Goal: Information Seeking & Learning: Learn about a topic

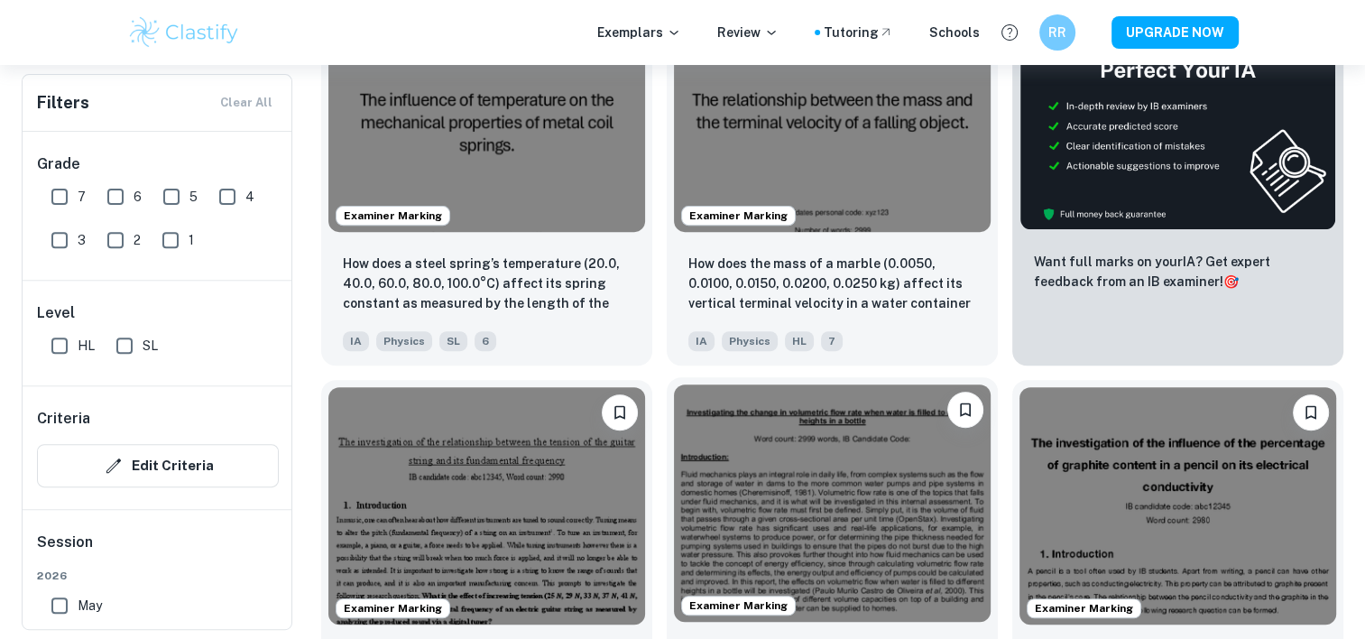
scroll to position [992, 0]
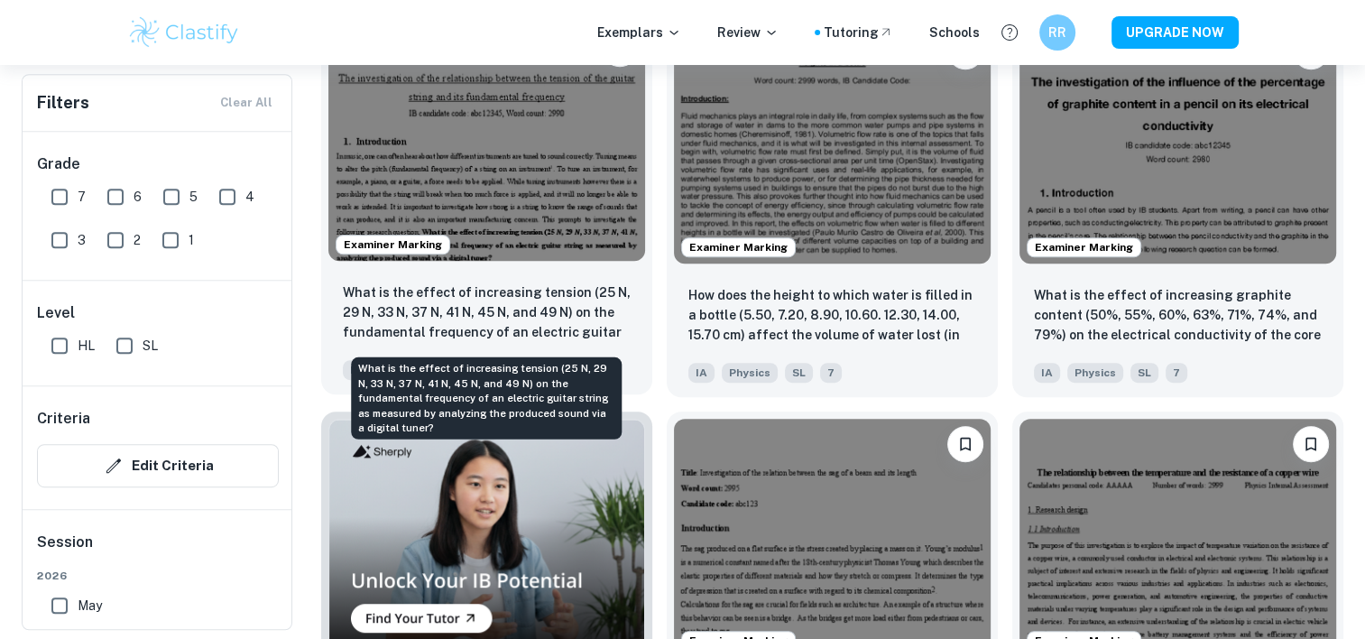
click at [571, 303] on p "What is the effect of increasing tension (25 N, 29 N, 33 N, 37 N, 41 N, 45 N, a…" at bounding box center [487, 312] width 288 height 61
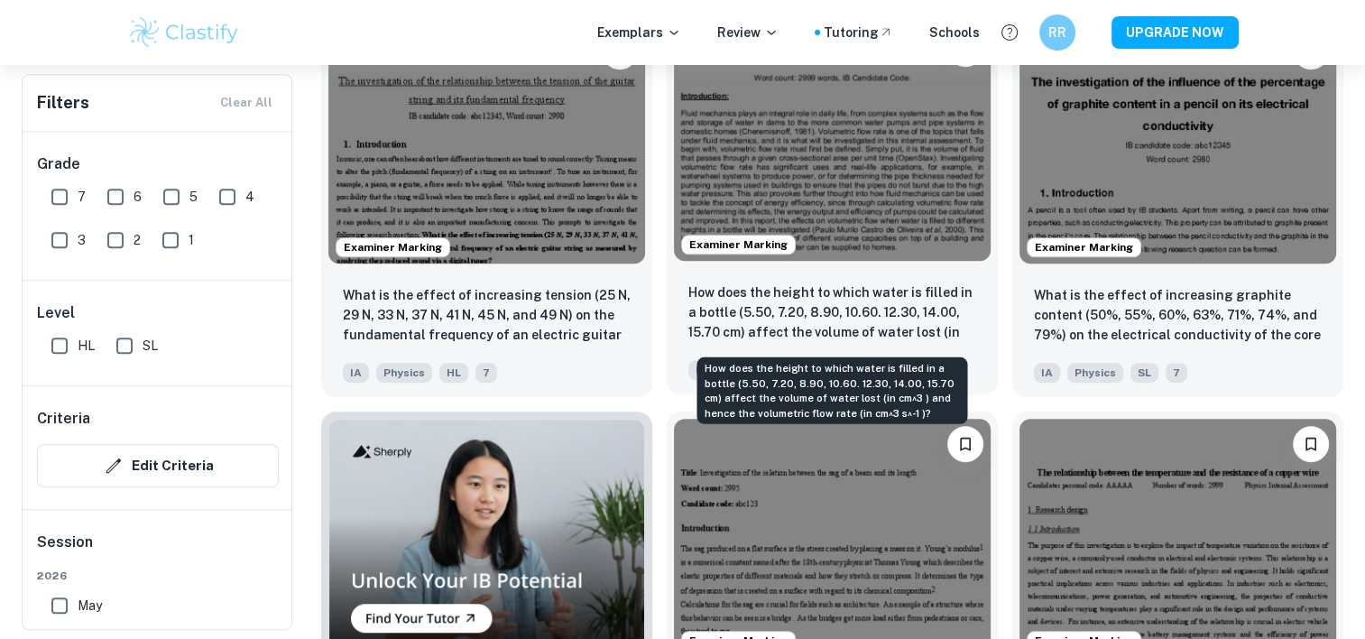
scroll to position [902, 0]
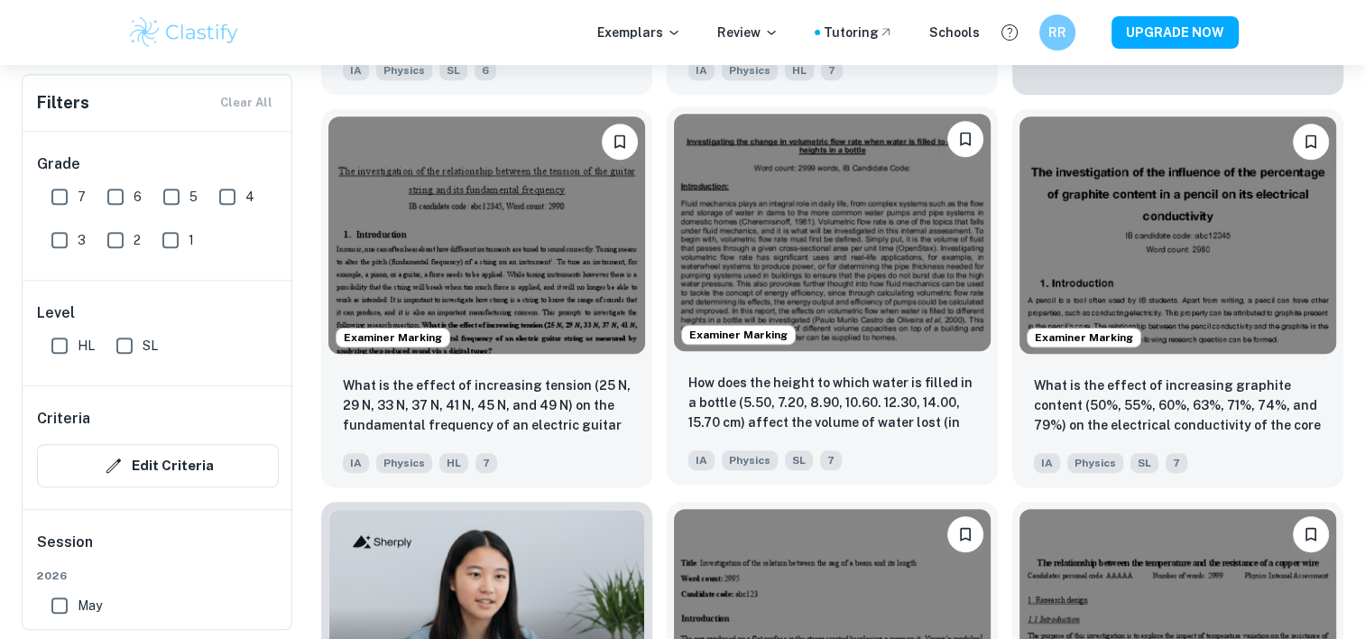
click at [869, 271] on img at bounding box center [832, 232] width 317 height 237
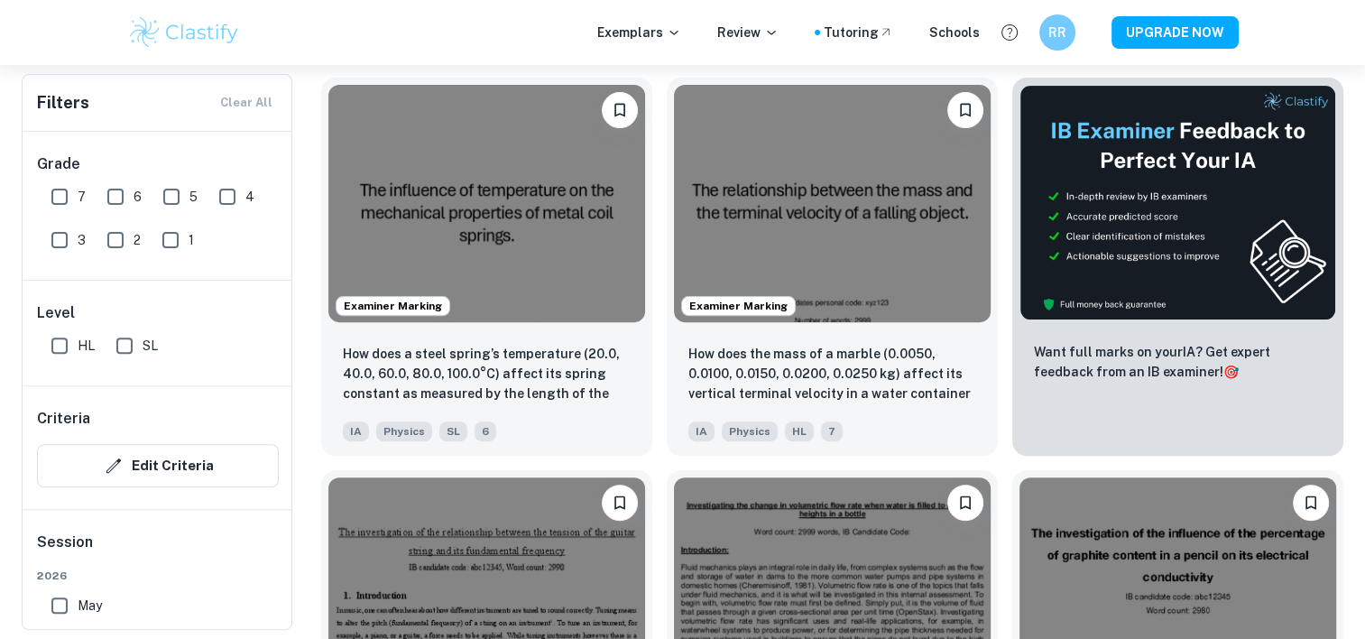
scroll to position [451, 0]
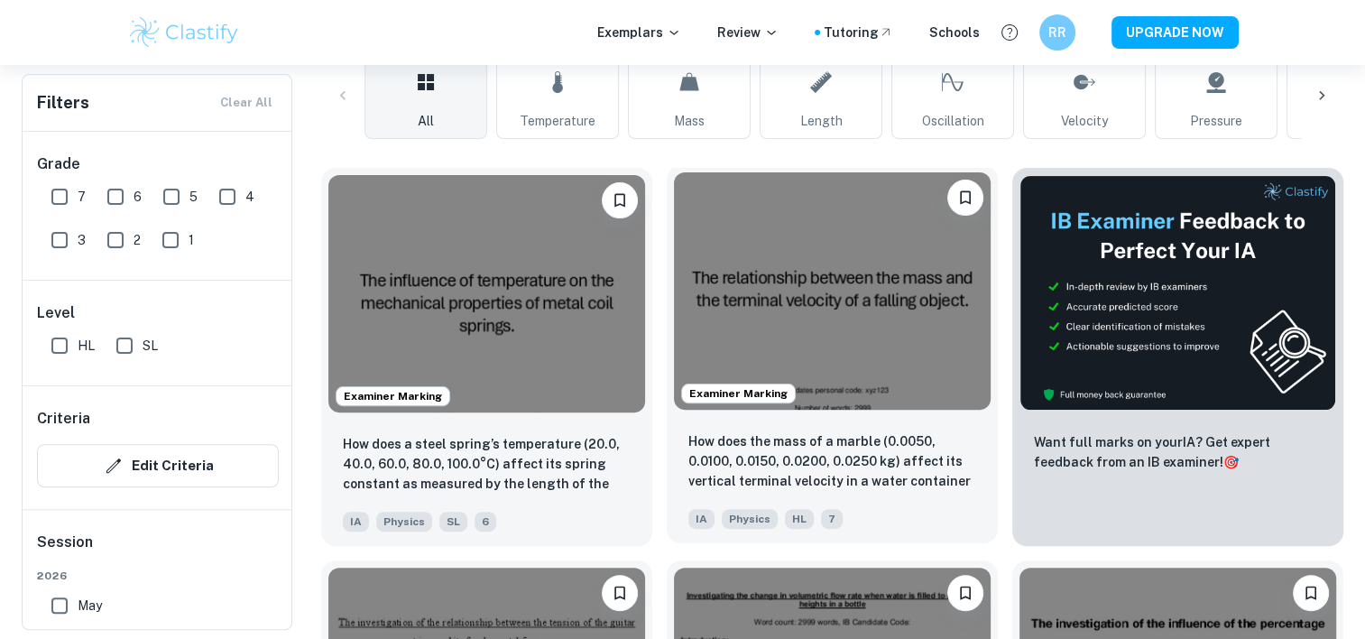
click at [814, 325] on img at bounding box center [832, 290] width 317 height 237
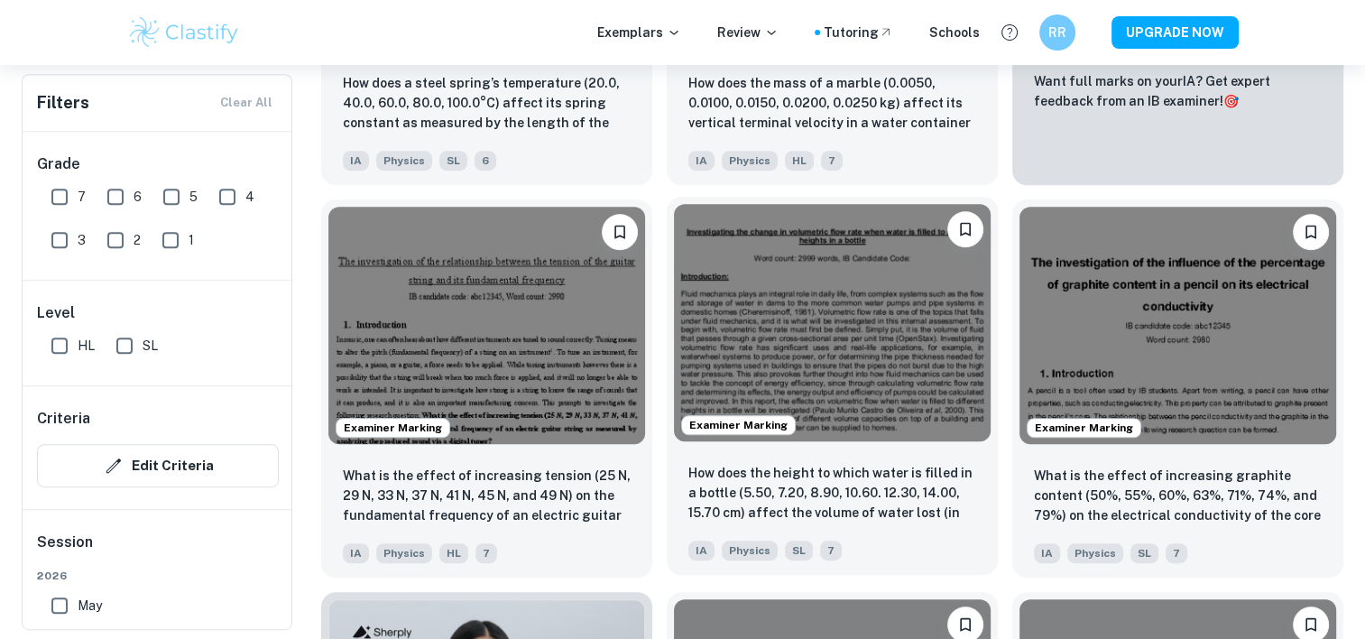
scroll to position [992, 0]
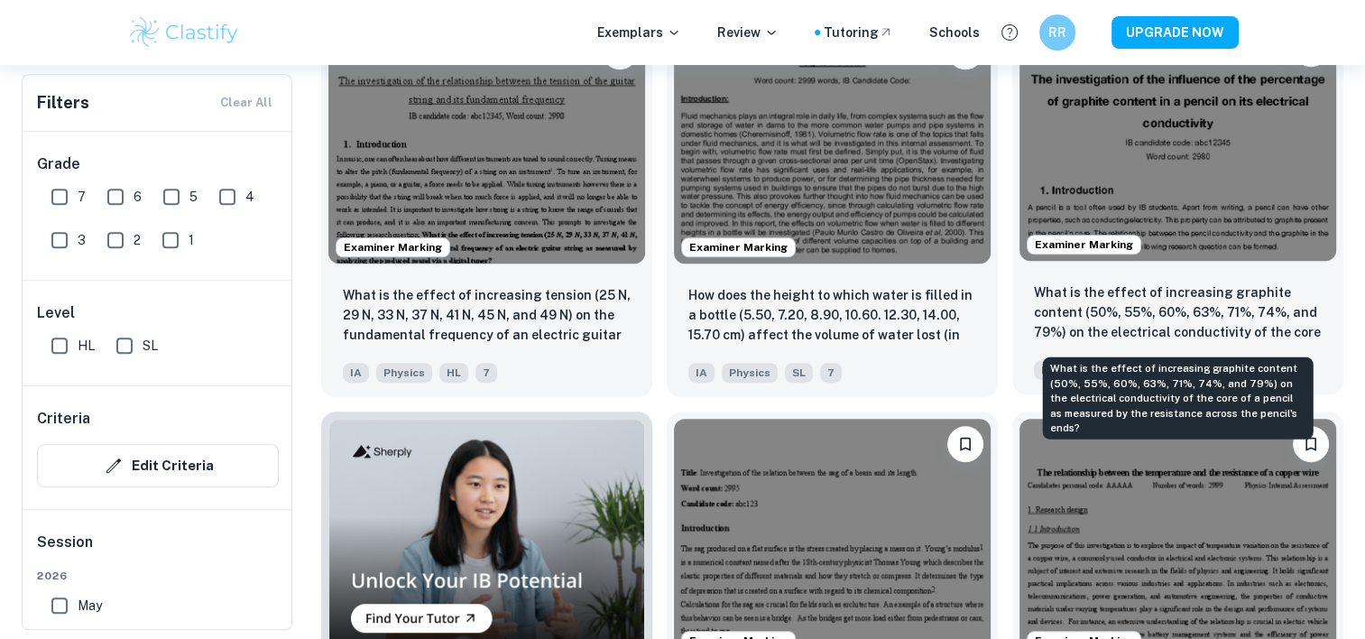
click at [1190, 332] on p "What is the effect of increasing graphite content (50%, 55%, 60%, 63%, 71%, 74%…" at bounding box center [1178, 312] width 288 height 61
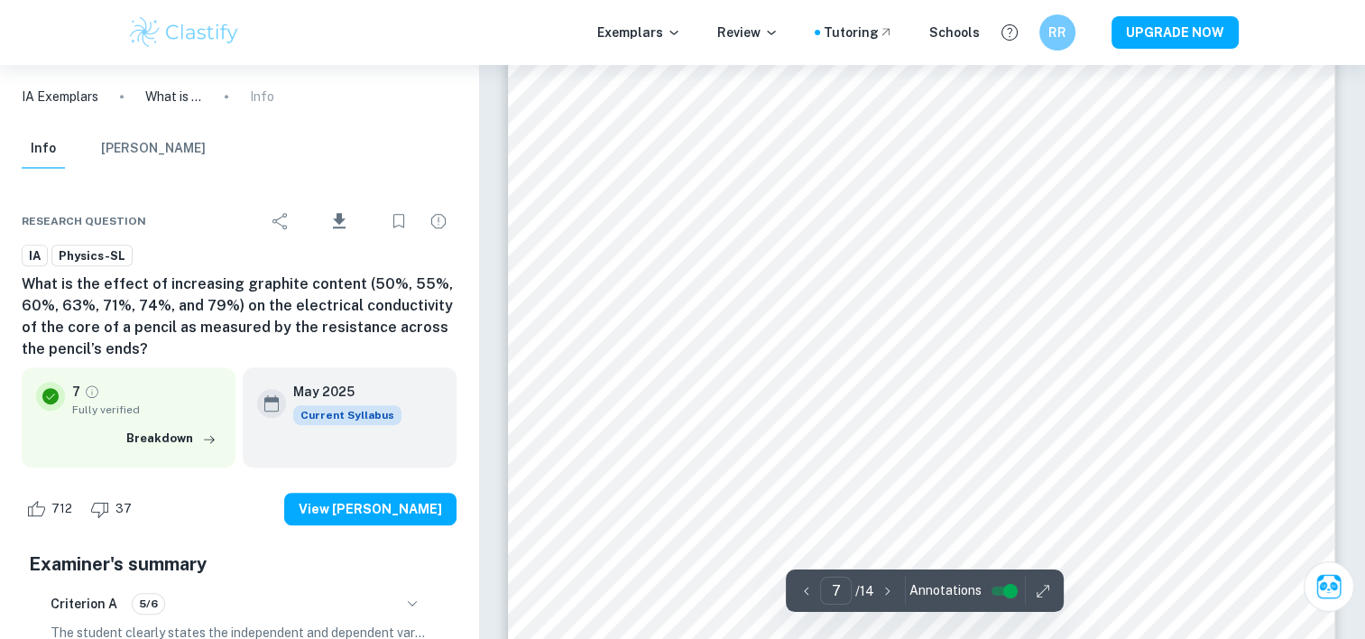
scroll to position [7937, 0]
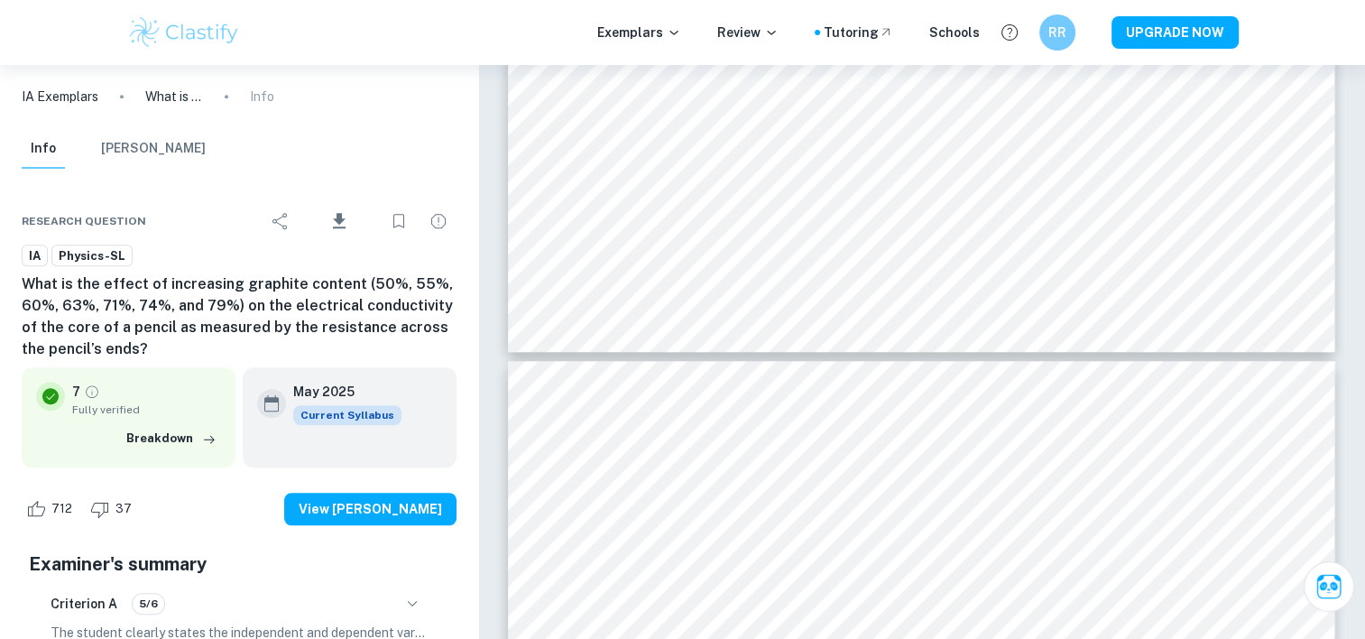
type input "8"
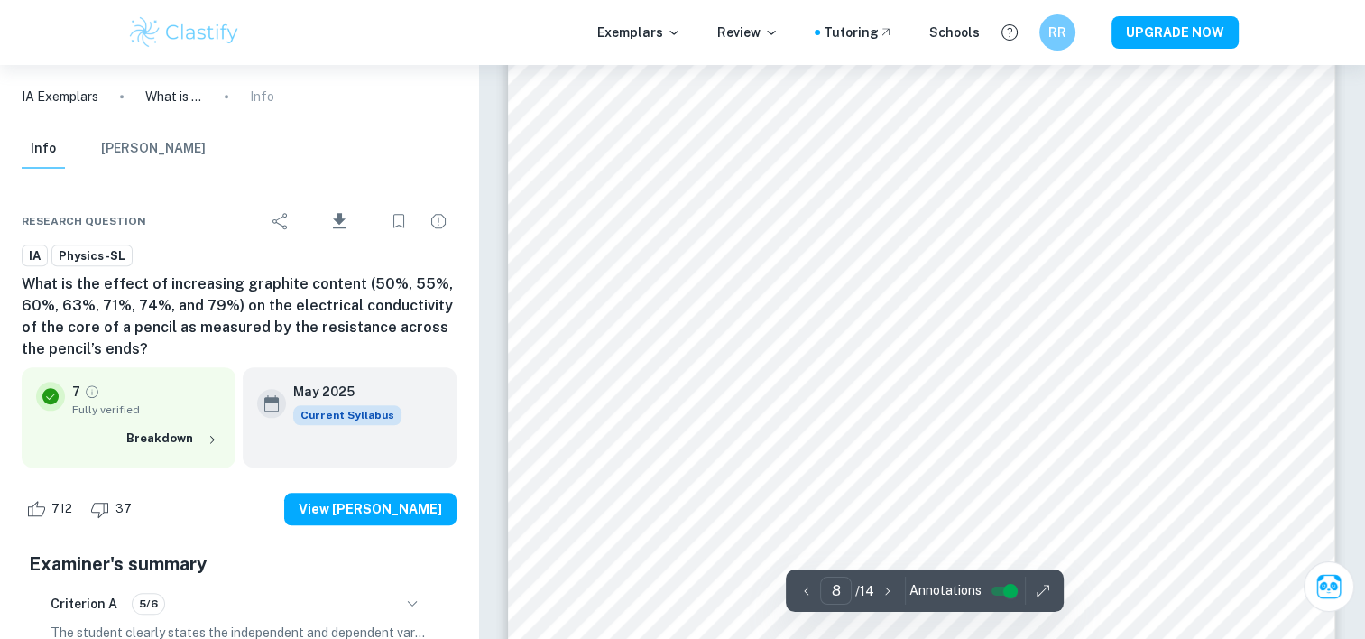
scroll to position [9109, 0]
